Goal: Find specific page/section: Find specific page/section

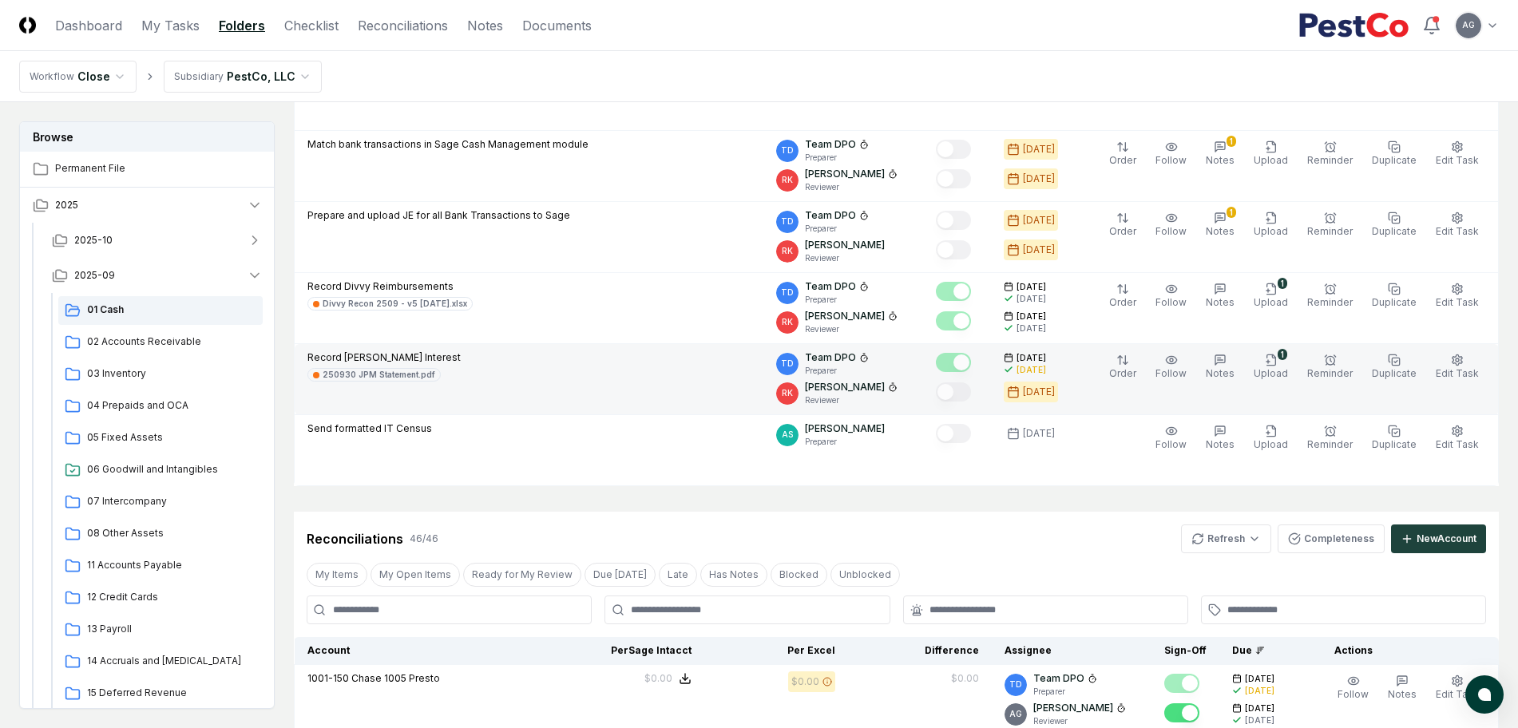
scroll to position [599, 0]
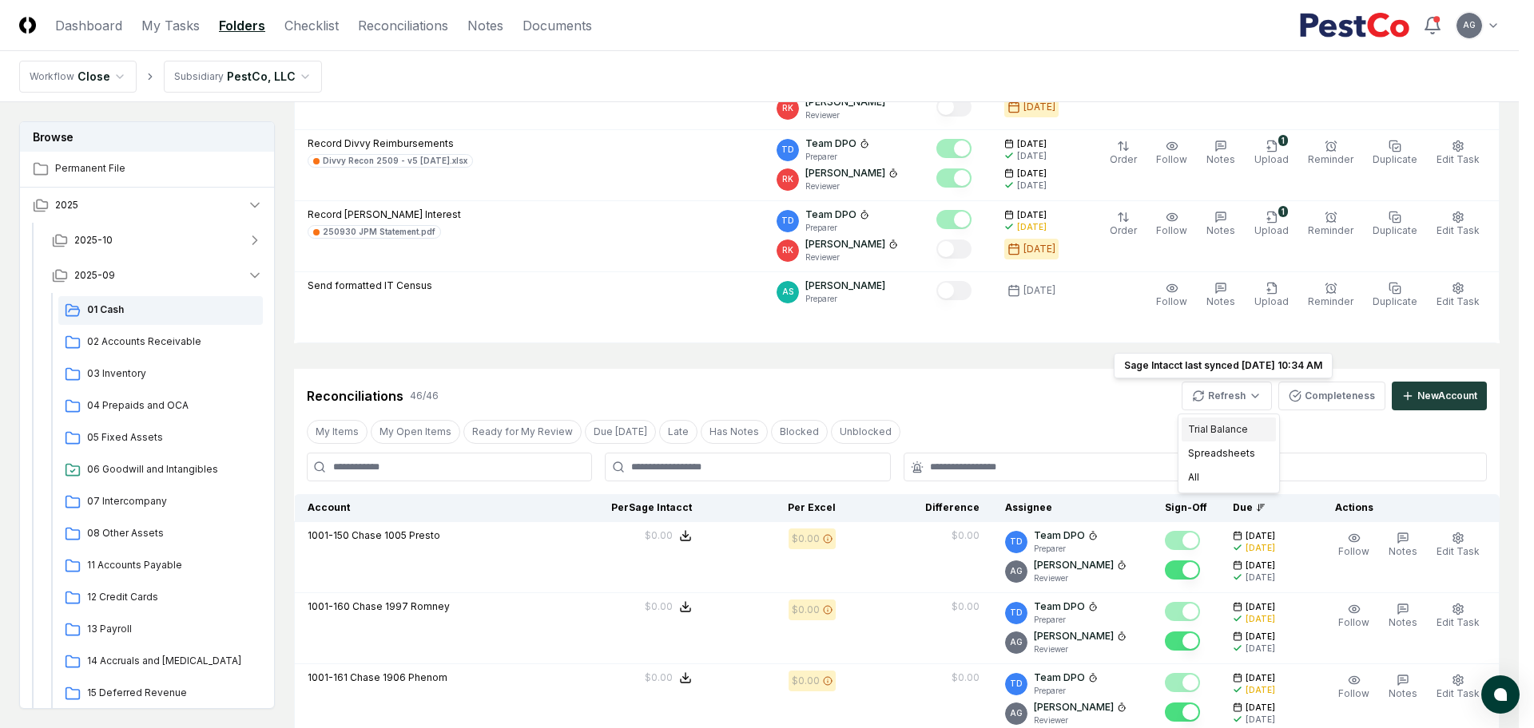
click at [1223, 434] on div "Trial Balance" at bounding box center [1228, 430] width 94 height 24
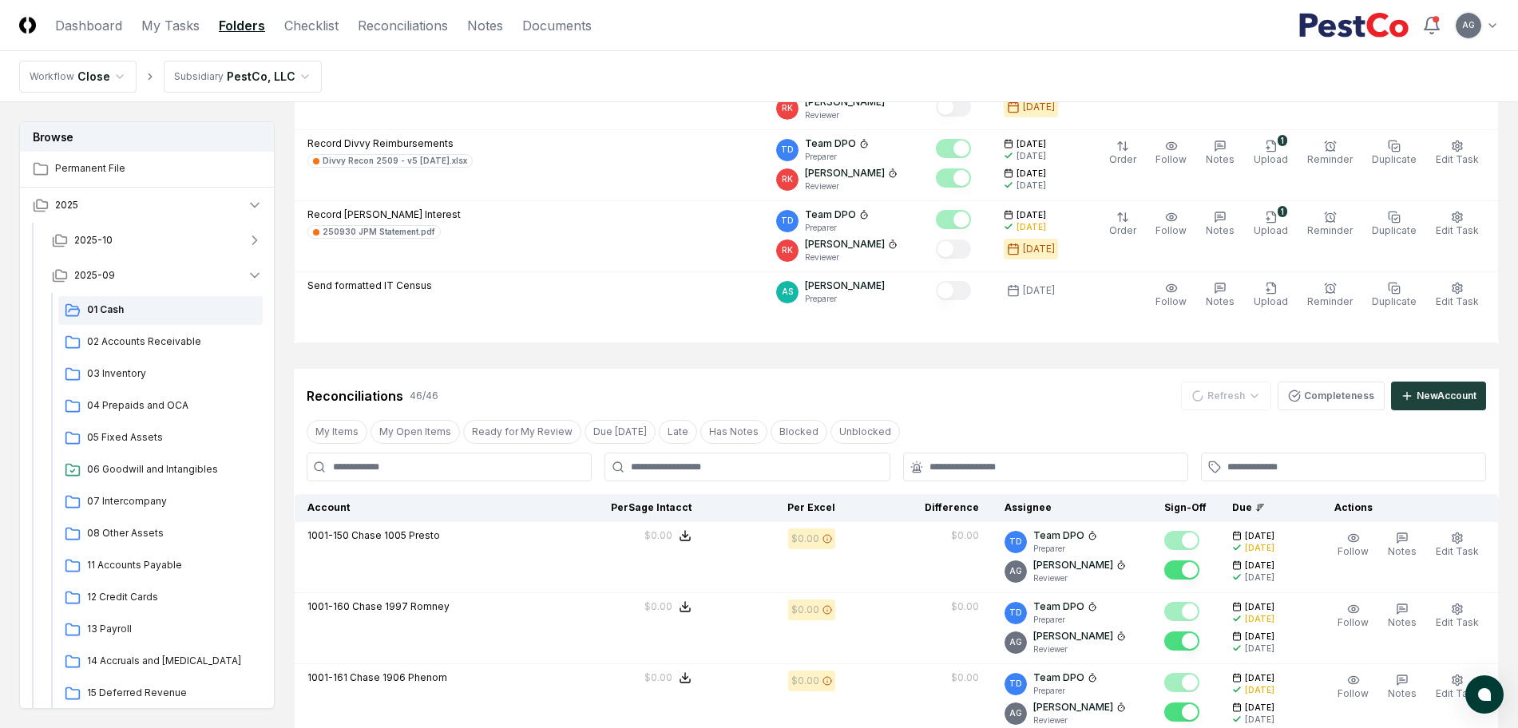
click at [1026, 387] on div "Reconciliations 46 / 46 Refresh Completeness New Account" at bounding box center [897, 396] width 1180 height 29
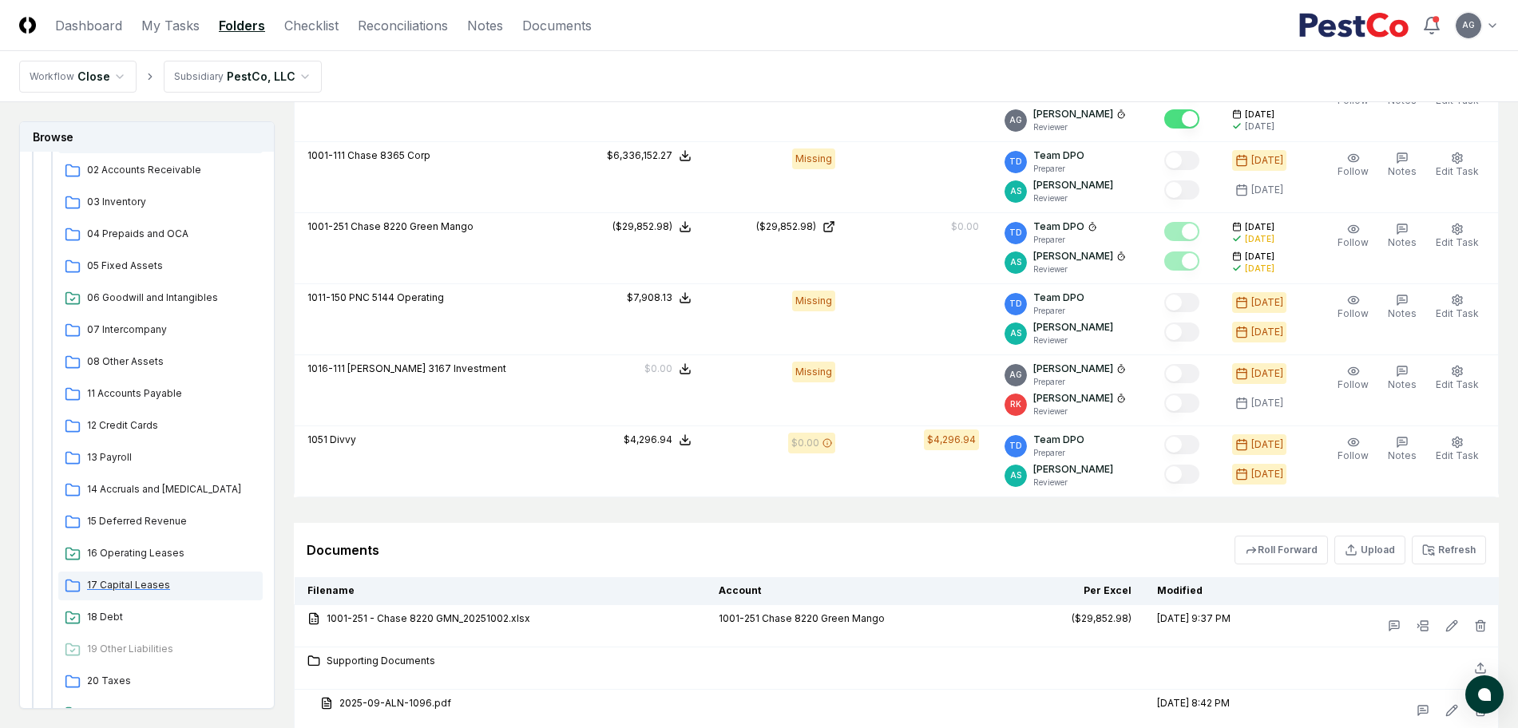
scroll to position [200, 0]
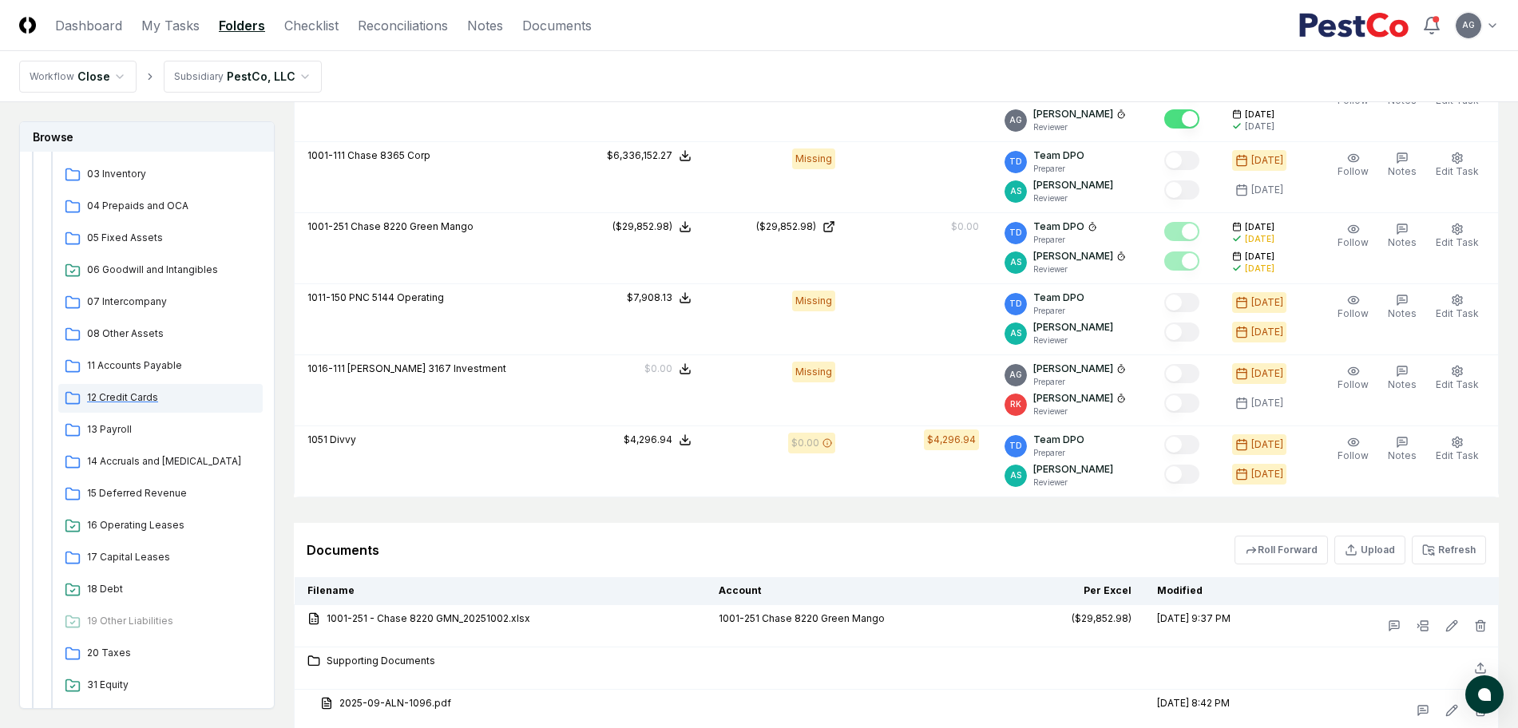
click at [146, 394] on span "12 Credit Cards" at bounding box center [171, 398] width 169 height 14
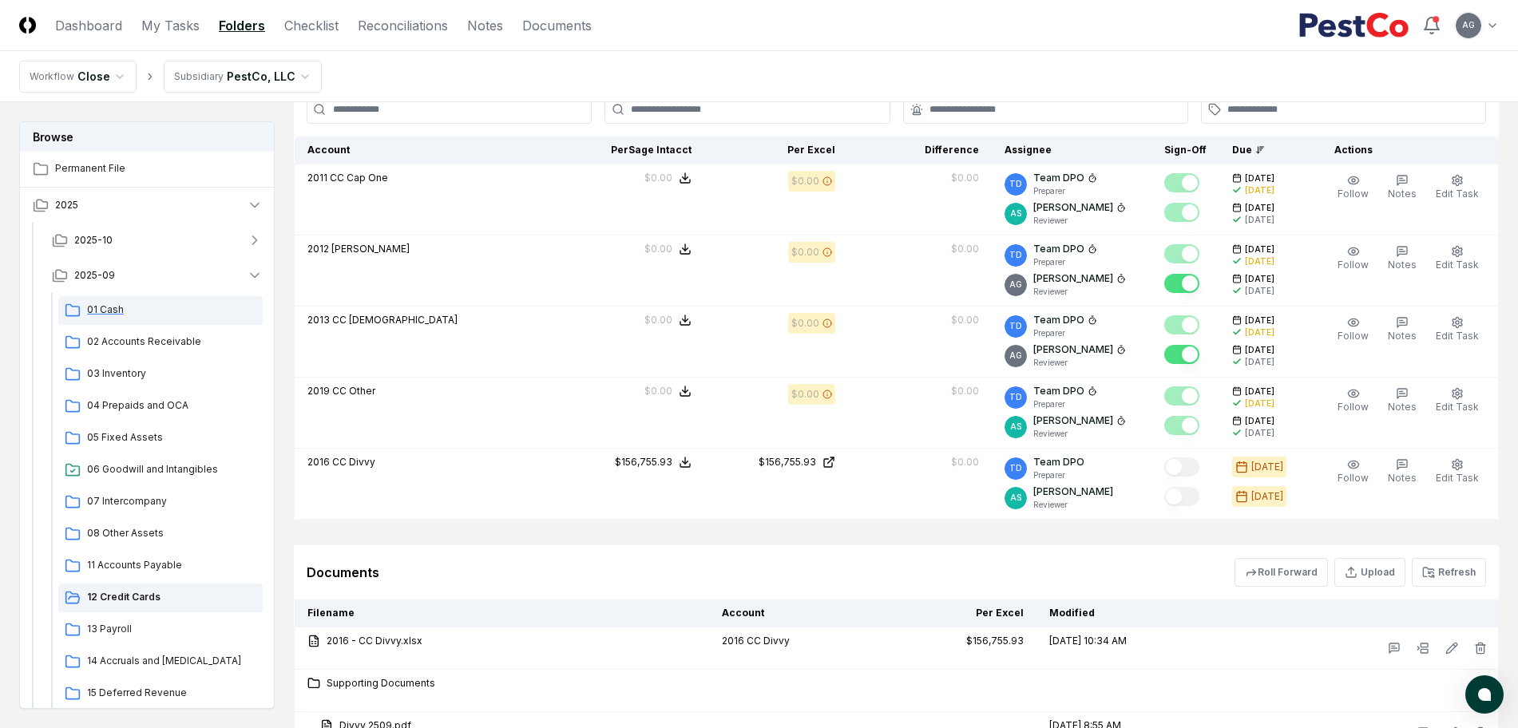
click at [118, 309] on span "01 Cash" at bounding box center [171, 310] width 169 height 14
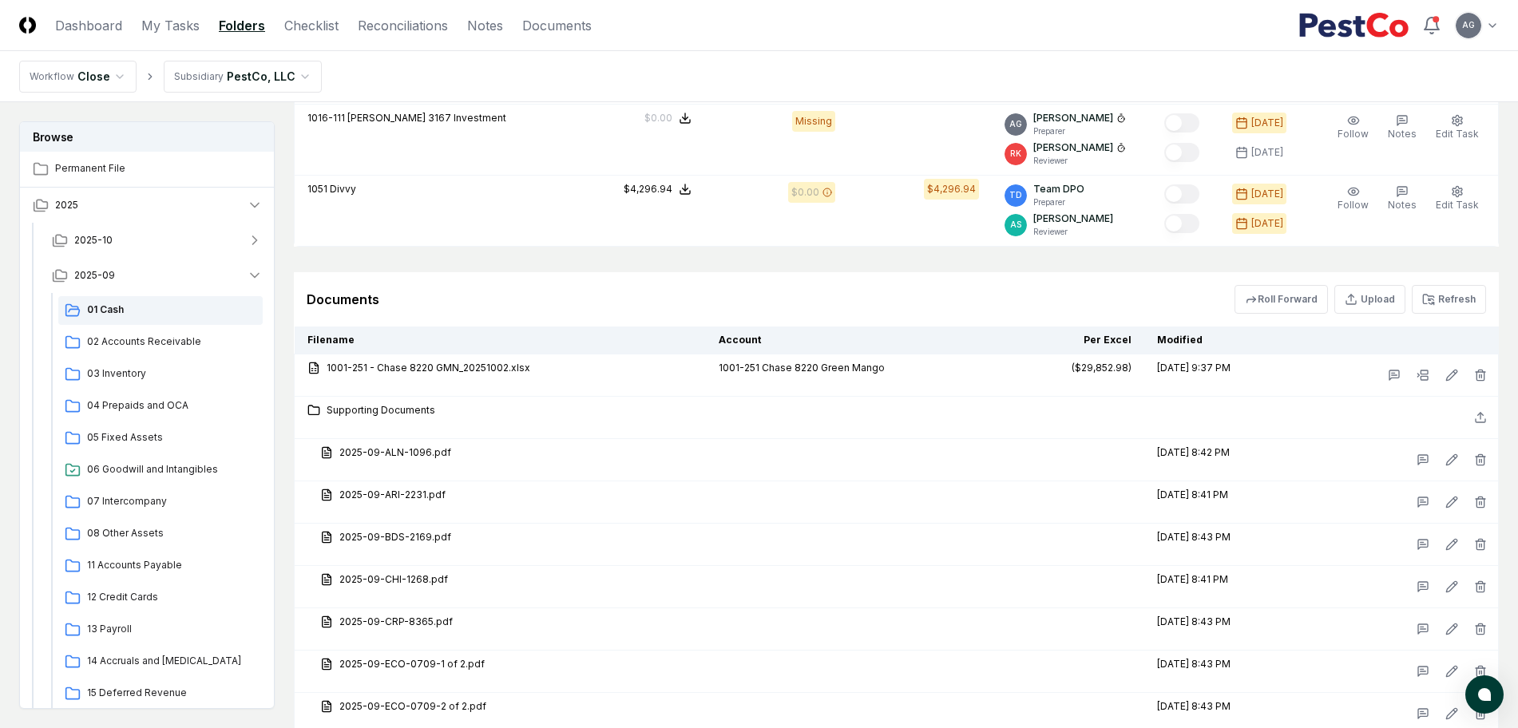
scroll to position [4293, 0]
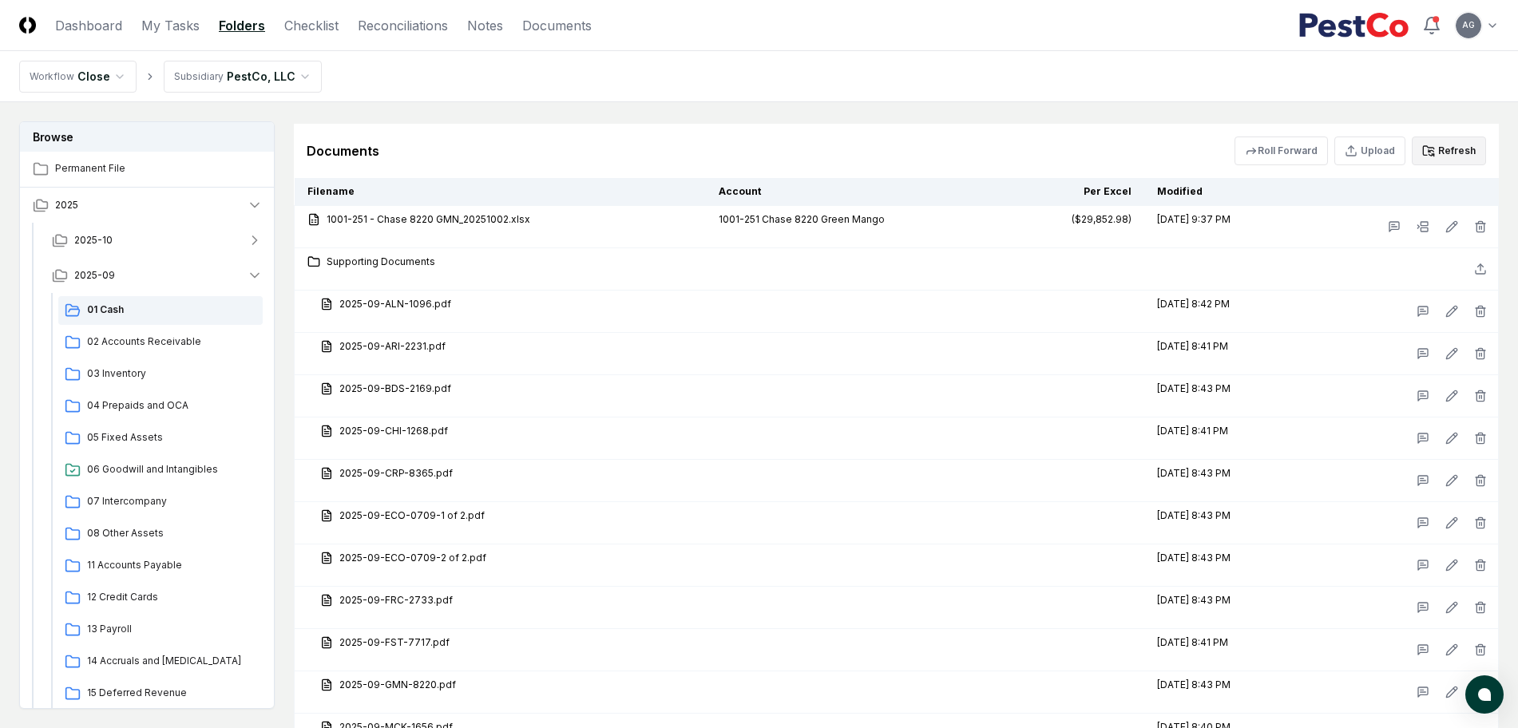
click at [1457, 147] on button "Refresh" at bounding box center [1449, 151] width 74 height 29
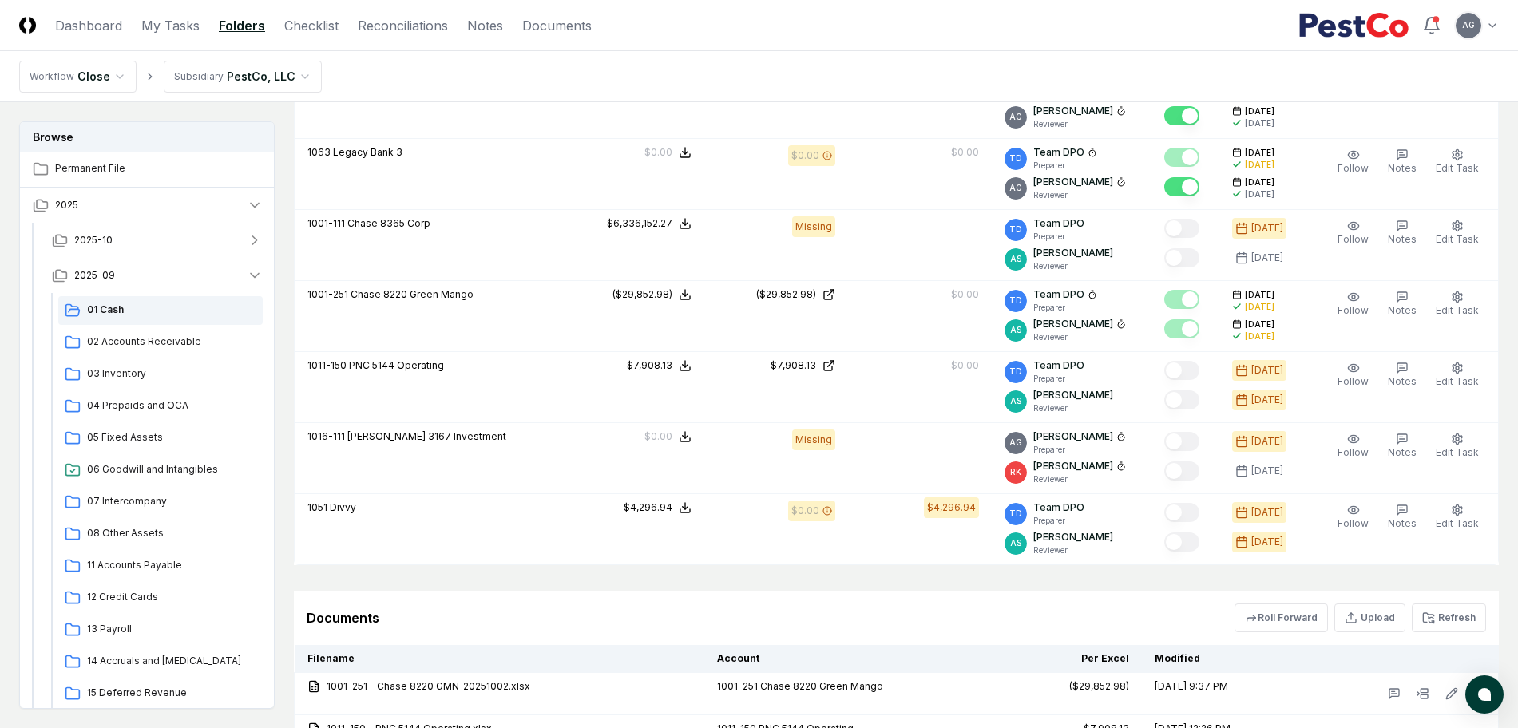
scroll to position [3794, 0]
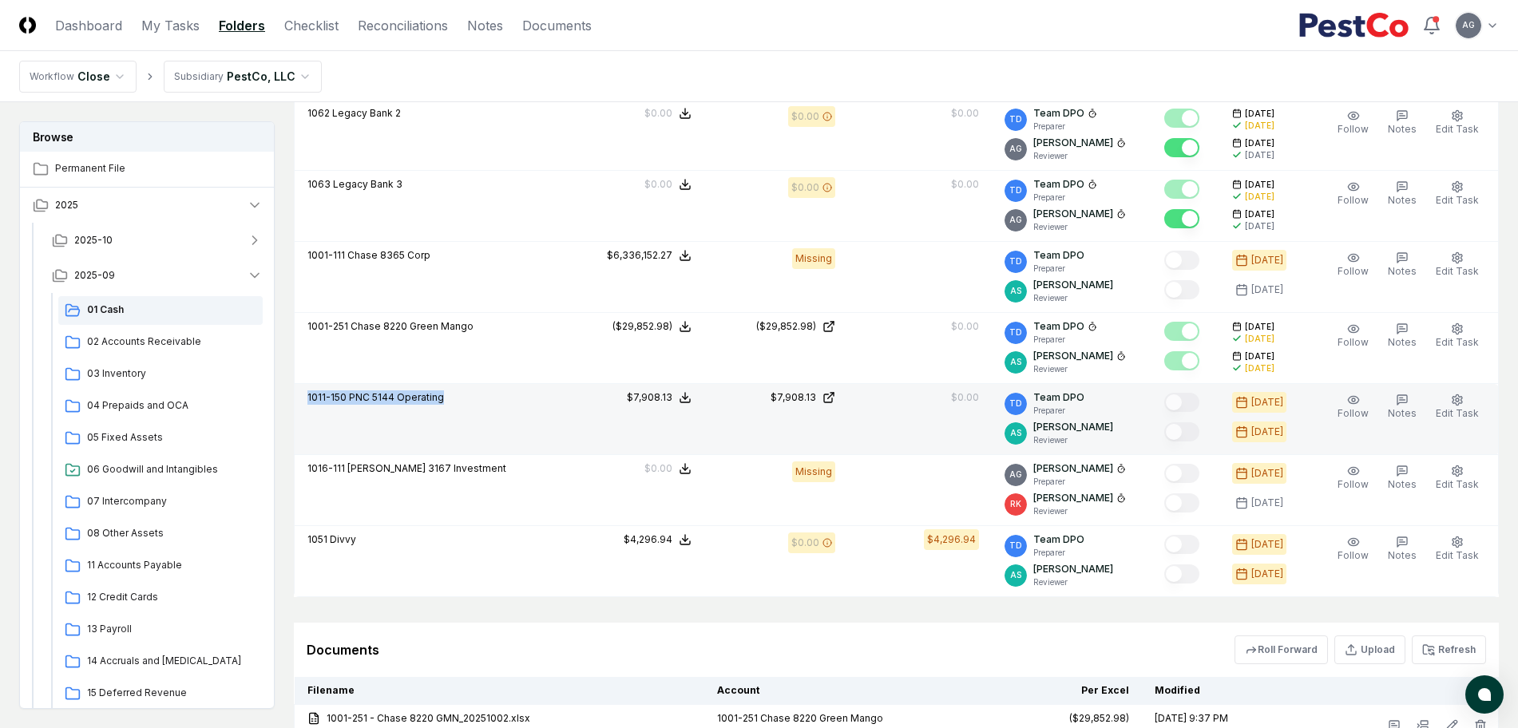
drag, startPoint x: 450, startPoint y: 394, endPoint x: 303, endPoint y: 403, distance: 148.0
click at [303, 403] on td "1011-150 PNC 5144 Operating" at bounding box center [428, 419] width 267 height 71
copy p "1011-150 PNC 5144 Operating"
